Goal: Information Seeking & Learning: Understand process/instructions

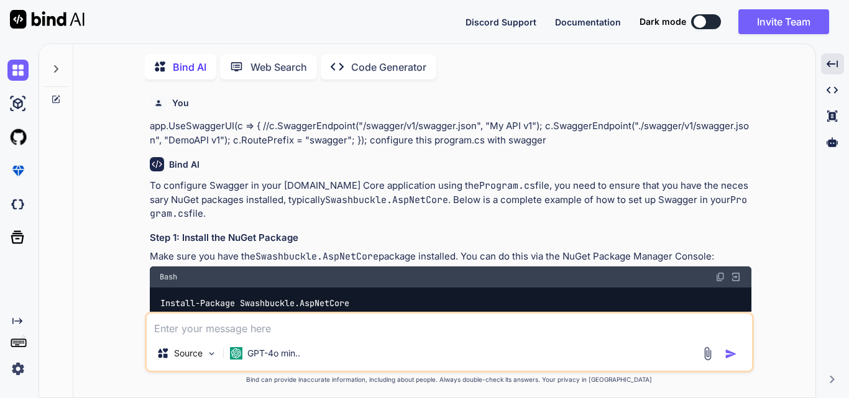
scroll to position [6881, 0]
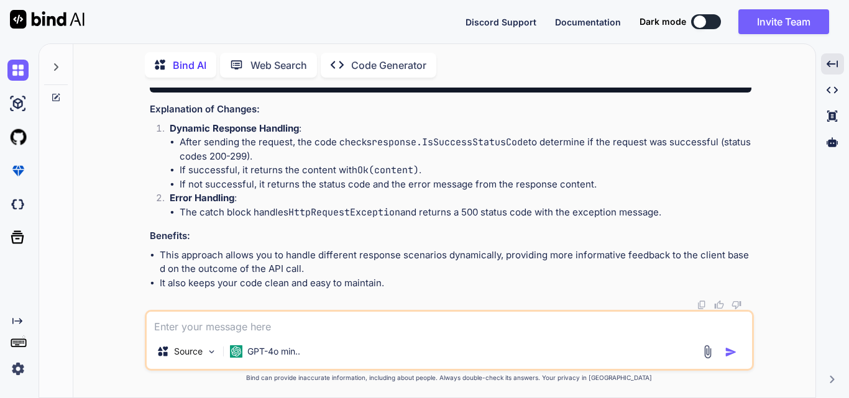
click at [334, 339] on div "Source GPT-4o min.." at bounding box center [449, 340] width 609 height 61
click at [14, 72] on img at bounding box center [17, 70] width 21 height 21
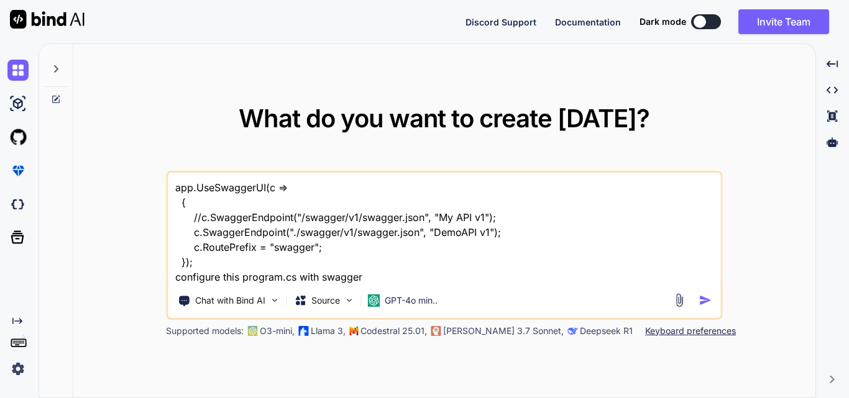
click at [589, 296] on div "Chat with Bind AI Source GPT-4o min.." at bounding box center [420, 300] width 504 height 25
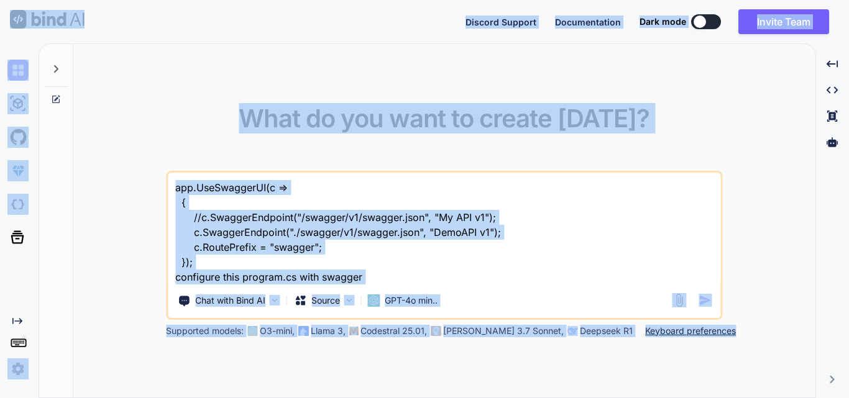
click at [450, 287] on div "app.UseSwaggerUI(c => { //c.SwaggerEndpoint("/swagger/v1/swagger.json", "My API…" at bounding box center [444, 245] width 556 height 149
click at [452, 285] on div "app.UseSwaggerUI(c => { //c.SwaggerEndpoint("/swagger/v1/swagger.json", "My API…" at bounding box center [444, 245] width 556 height 149
click at [437, 264] on textarea "app.UseSwaggerUI(c => { //c.SwaggerEndpoint("/swagger/v1/swagger.json", "My API…" at bounding box center [444, 229] width 552 height 112
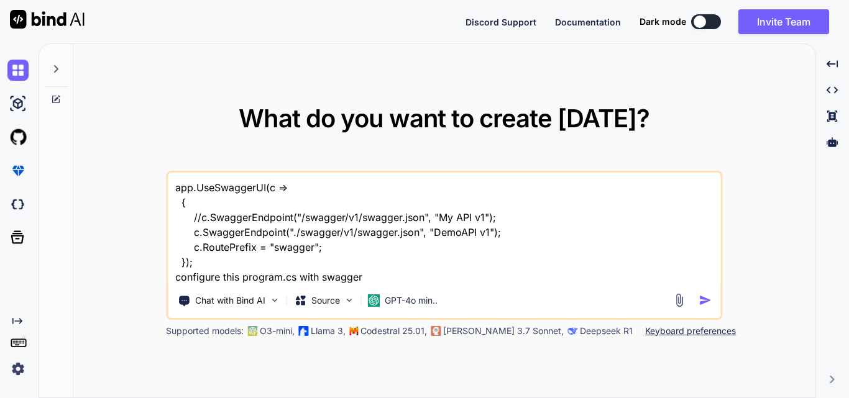
click at [458, 260] on textarea "app.UseSwaggerUI(c => { //c.SwaggerEndpoint("/swagger/v1/swagger.json", "My API…" at bounding box center [444, 229] width 552 height 112
click at [398, 264] on textarea "app.UseSwaggerUI(c => { //c.SwaggerEndpoint("/swagger/v1/swagger.json", "My API…" at bounding box center [444, 229] width 552 height 112
drag, startPoint x: 386, startPoint y: 275, endPoint x: 153, endPoint y: 107, distance: 287.0
click at [153, 107] on div "What do you want to create [DATE]? app.UseSwaggerUI(c => { //c.SwaggerEndpoint(…" at bounding box center [444, 221] width 742 height 355
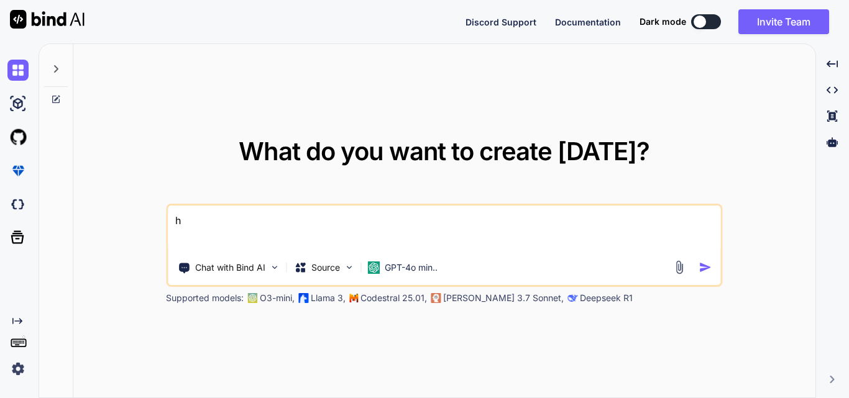
type textarea "hi"
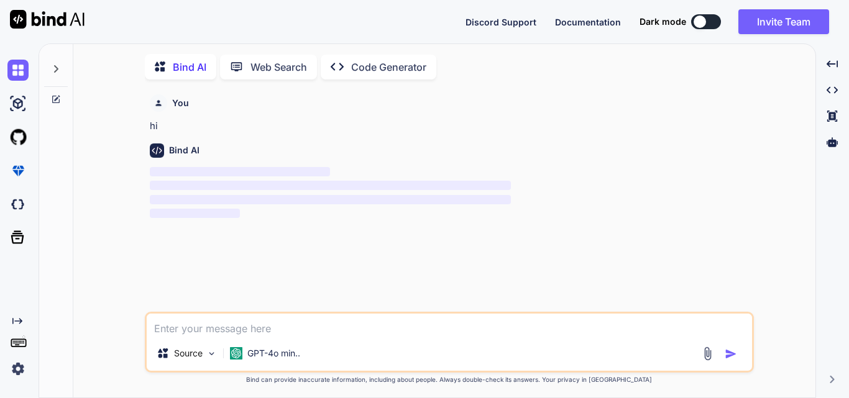
scroll to position [5, 0]
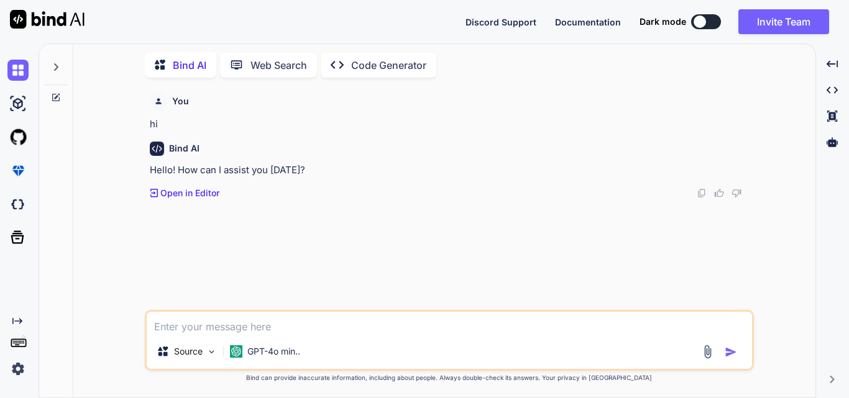
click at [352, 338] on div "Source GPT-4o min.." at bounding box center [449, 340] width 609 height 61
click at [311, 349] on div "Source GPT-4o min.." at bounding box center [449, 354] width 605 height 30
click at [291, 355] on p "GPT-4o min.." at bounding box center [273, 351] width 53 height 12
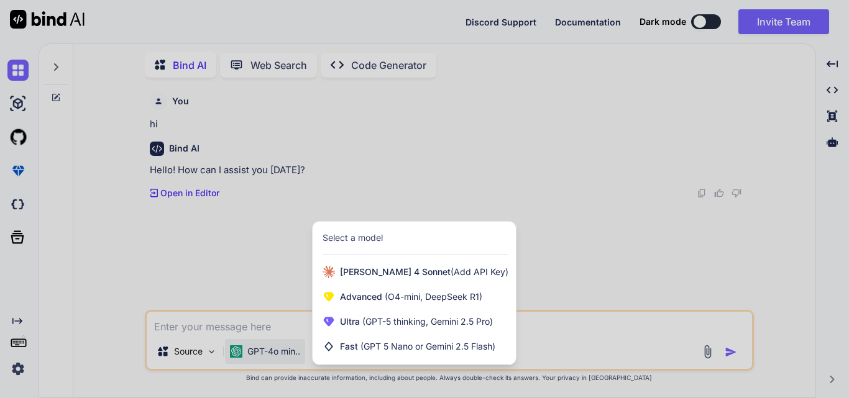
drag, startPoint x: 593, startPoint y: 312, endPoint x: 578, endPoint y: 317, distance: 15.1
click at [594, 312] on div at bounding box center [424, 199] width 849 height 398
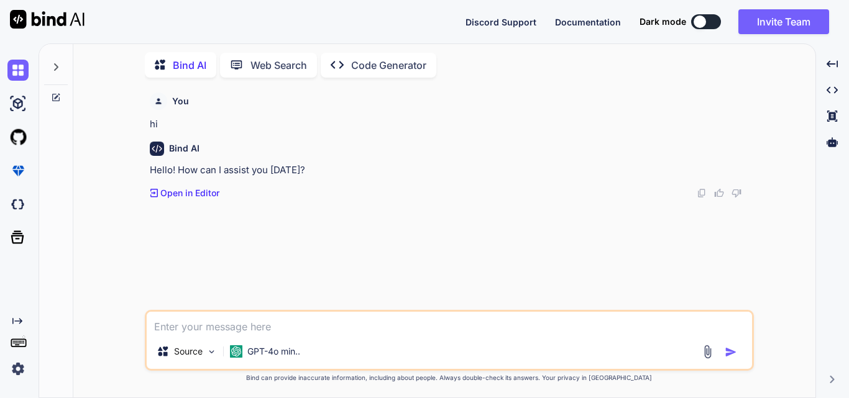
click at [261, 324] on textarea at bounding box center [449, 323] width 605 height 22
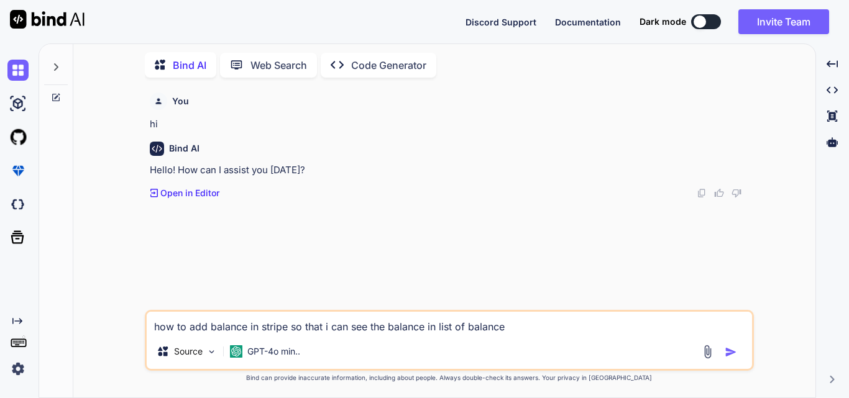
type textarea "how to add balance in stripe so that i can see the balance in list of balances"
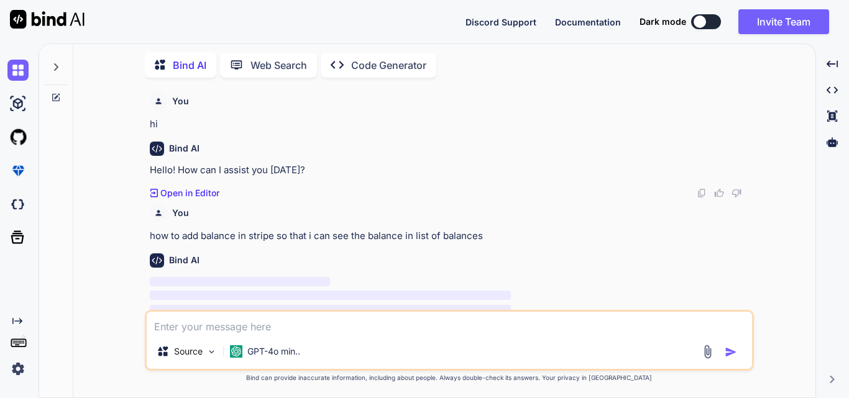
scroll to position [21, 0]
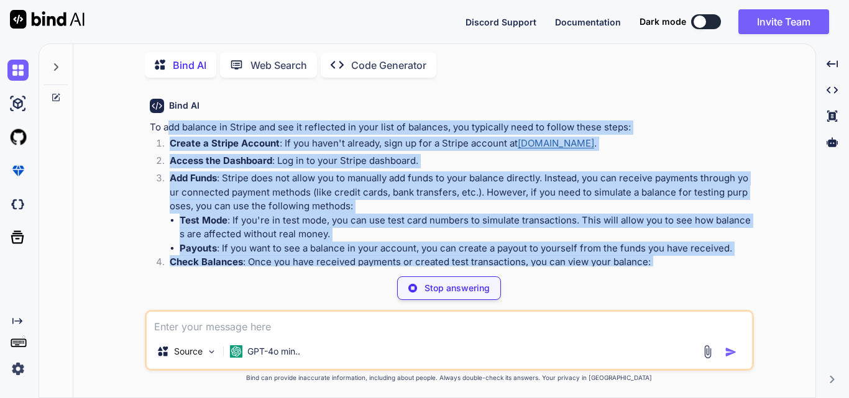
drag, startPoint x: 299, startPoint y: 260, endPoint x: 334, endPoint y: 259, distance: 35.4
click at [334, 259] on div "To add balance in Stripe and see it reflected in your list of balances, you typ…" at bounding box center [450, 209] width 601 height 177
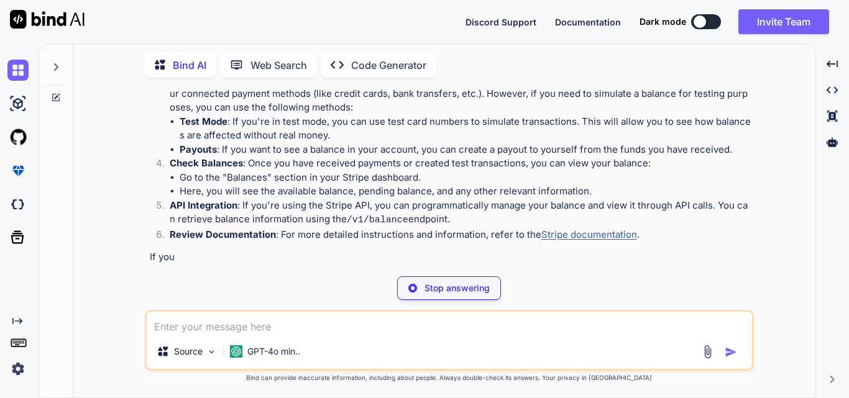
click at [407, 181] on li "Go to the "Balances" section in your Stripe dashboard." at bounding box center [465, 178] width 571 height 14
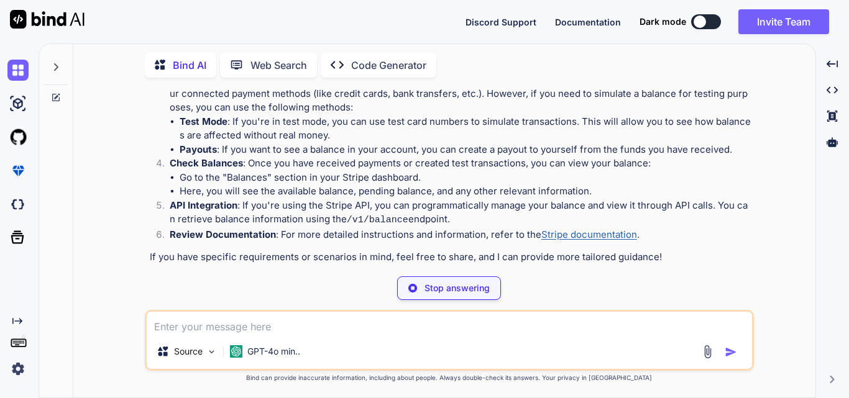
scroll to position [229, 0]
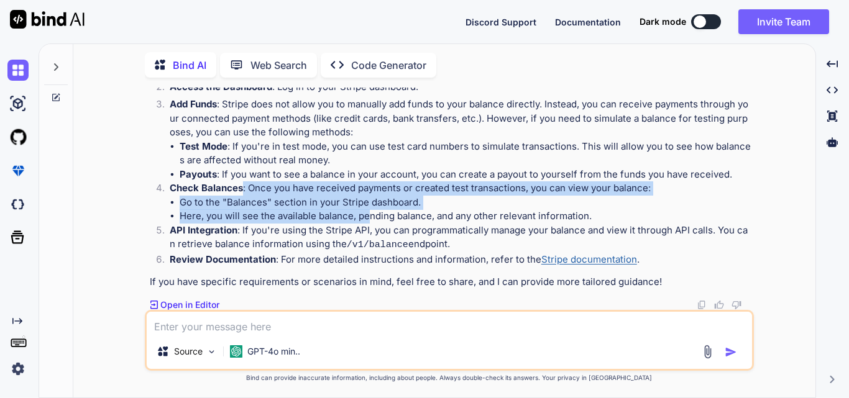
drag, startPoint x: 353, startPoint y: 212, endPoint x: 370, endPoint y: 213, distance: 16.8
click at [370, 213] on li "Check Balances : Once you have received payments or created test transactions, …" at bounding box center [455, 202] width 591 height 42
click at [296, 217] on li "Here, you will see the available balance, pending balance, and any other releva…" at bounding box center [465, 216] width 571 height 14
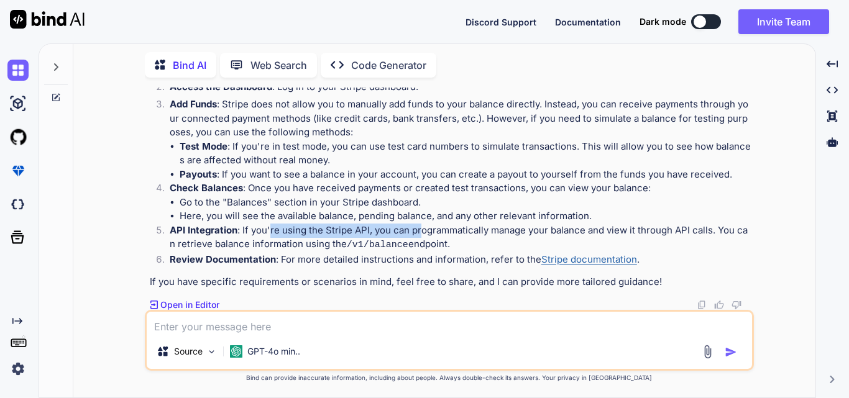
drag, startPoint x: 271, startPoint y: 230, endPoint x: 422, endPoint y: 234, distance: 151.0
click at [422, 234] on p "API Integration : If you're using the Stripe API, you can programmatically mana…" at bounding box center [460, 238] width 581 height 29
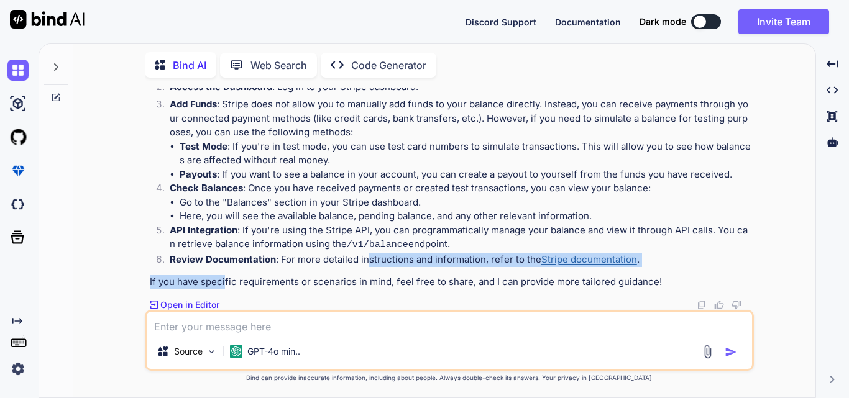
drag, startPoint x: 224, startPoint y: 270, endPoint x: 372, endPoint y: 262, distance: 148.0
click at [371, 262] on div "To add balance in Stripe and see it reflected in your list of balances, you typ…" at bounding box center [450, 168] width 601 height 243
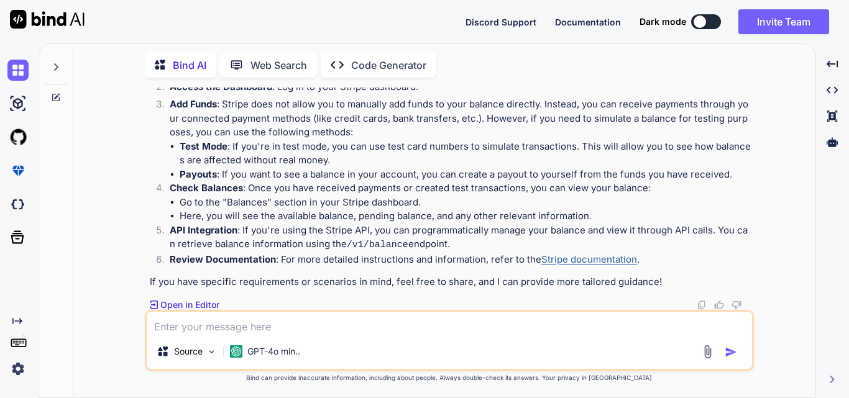
click at [355, 245] on code "/v1/balance" at bounding box center [377, 245] width 61 height 11
click at [289, 247] on p "API Integration : If you're using the Stripe API, you can programmatically mana…" at bounding box center [460, 238] width 581 height 29
